Goal: Transaction & Acquisition: Purchase product/service

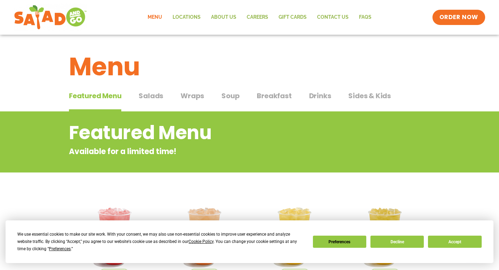
click at [150, 96] on span "Salads" at bounding box center [151, 95] width 25 height 10
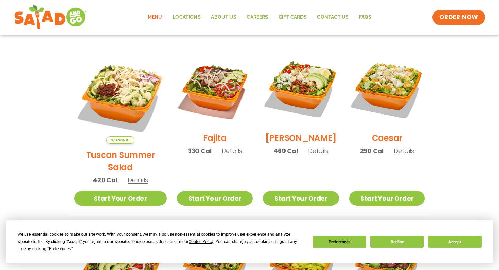
scroll to position [179, 0]
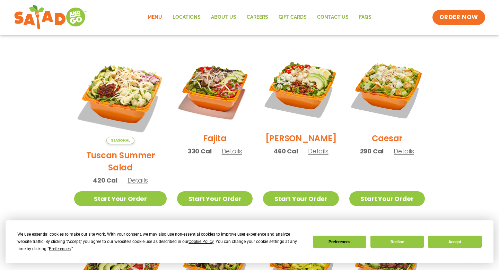
click at [318, 155] on span "Details" at bounding box center [318, 151] width 20 height 9
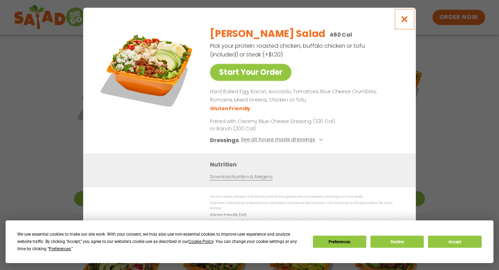
click at [405, 21] on icon "Close modal" at bounding box center [404, 19] width 9 height 7
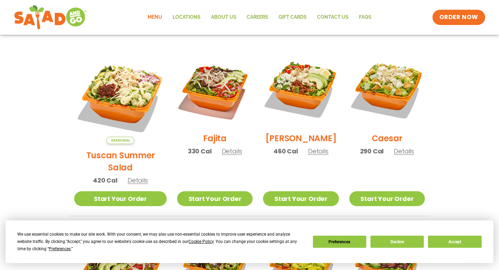
click at [405, 154] on span "Details" at bounding box center [404, 151] width 20 height 9
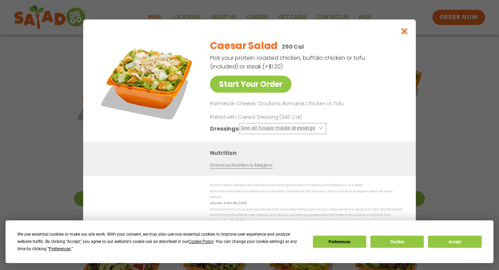
click at [303, 130] on button "See all house made dressings" at bounding box center [283, 128] width 84 height 9
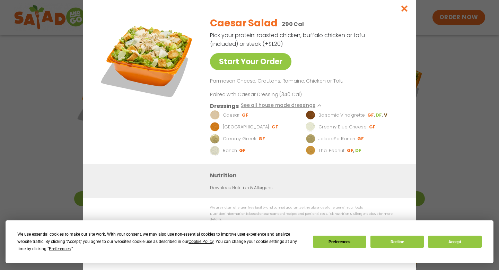
click at [216, 118] on img at bounding box center [215, 115] width 10 height 10
click at [406, 11] on icon "Close modal" at bounding box center [404, 8] width 9 height 7
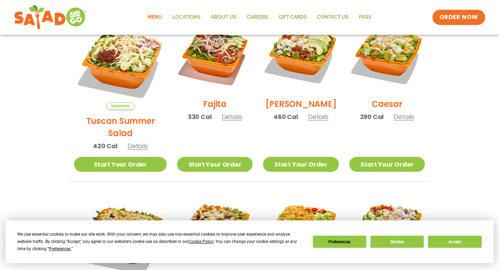
scroll to position [217, 0]
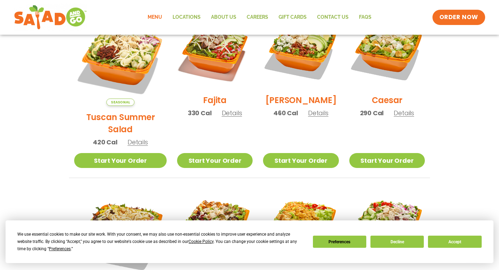
click at [399, 117] on span "Details" at bounding box center [404, 113] width 20 height 9
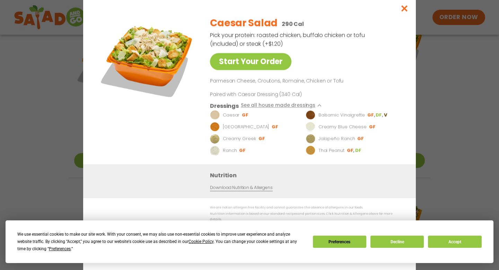
click at [214, 117] on img at bounding box center [215, 115] width 10 height 10
click at [457, 241] on button "Accept" at bounding box center [454, 241] width 53 height 12
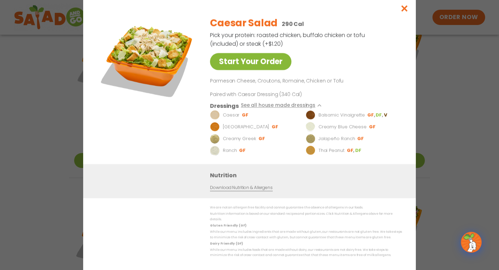
click at [247, 67] on link "Start Your Order" at bounding box center [250, 61] width 81 height 17
